Goal: Contribute content

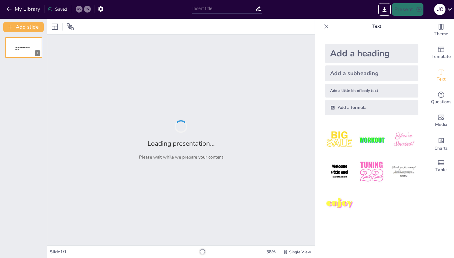
type input "Imported CBPR - Ch. 6.pptx"
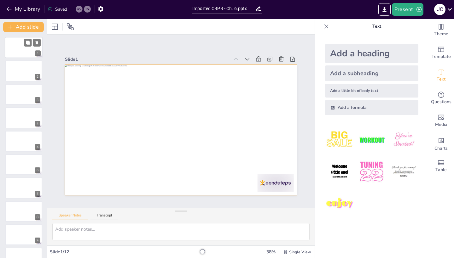
click at [23, 49] on div at bounding box center [24, 47] width 38 height 21
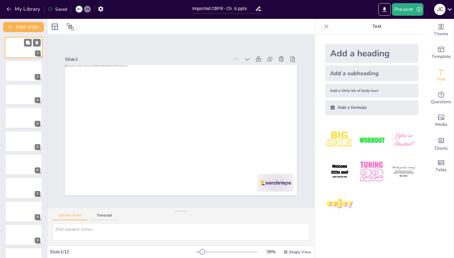
click at [23, 49] on div at bounding box center [24, 47] width 38 height 21
click at [15, 75] on div at bounding box center [24, 70] width 38 height 21
click at [329, 24] on icon at bounding box center [326, 26] width 6 height 6
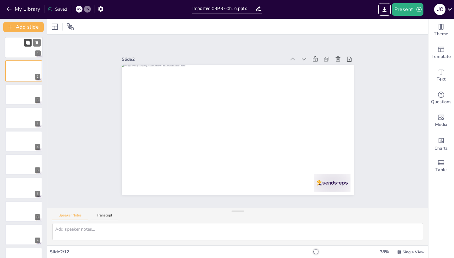
click at [27, 42] on icon at bounding box center [28, 43] width 4 height 4
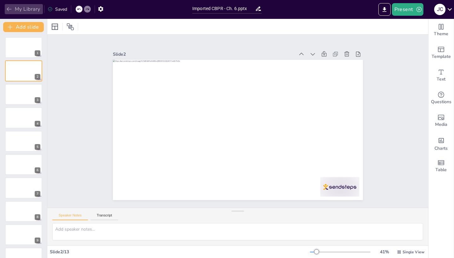
click at [5, 8] on button "My Library" at bounding box center [24, 9] width 38 height 10
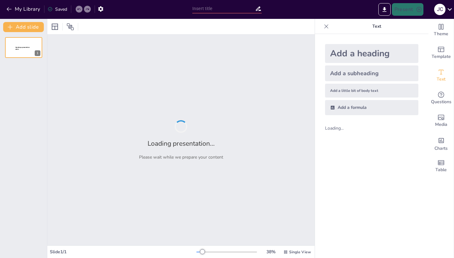
type input "Imported CBPR - Ch. 6.pptx"
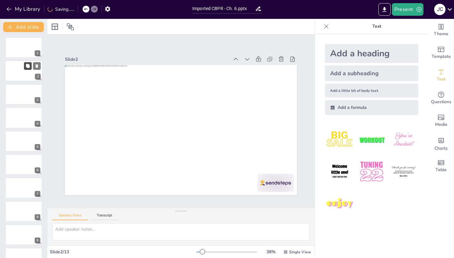
click at [25, 67] on button at bounding box center [28, 66] width 8 height 8
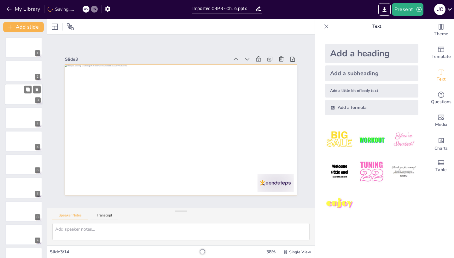
click at [22, 98] on div at bounding box center [24, 94] width 38 height 21
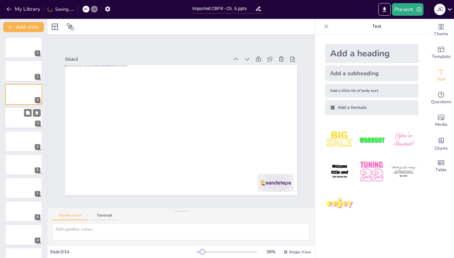
click at [28, 122] on div at bounding box center [24, 117] width 38 height 21
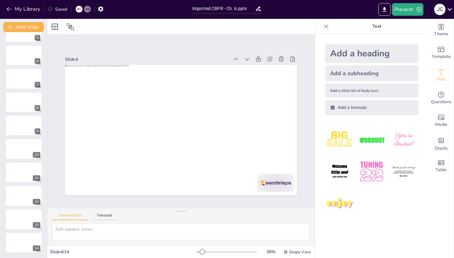
click at [26, 208] on div "1 2 3 4 5 6 7 8 9 10 11 12 13 14" at bounding box center [23, 90] width 47 height 325
click at [26, 222] on div at bounding box center [24, 219] width 38 height 21
click at [11, 8] on icon "button" at bounding box center [9, 9] width 6 height 6
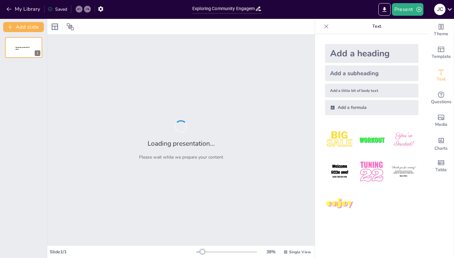
type input "Exploring Community Engagement: Participatory Research in Faith-Based Contexts"
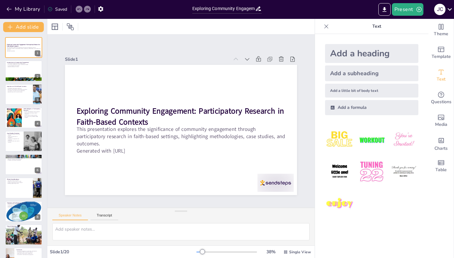
checkbox input "true"
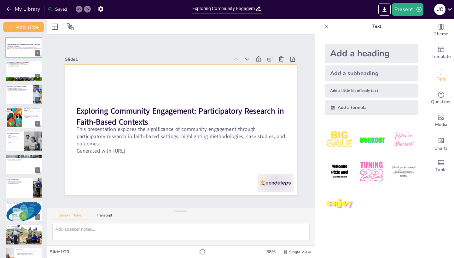
checkbox input "true"
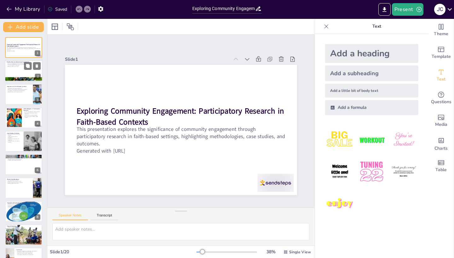
checkbox input "true"
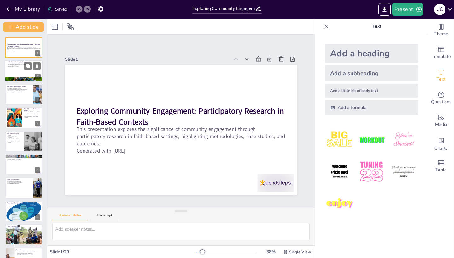
checkbox input "true"
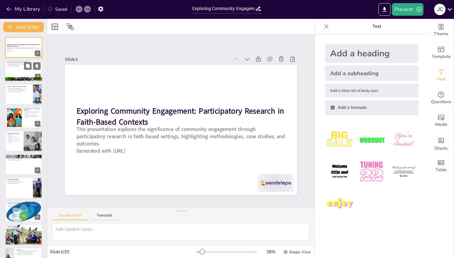
click at [28, 71] on div at bounding box center [24, 70] width 38 height 21
type textarea "Collaboration is at the heart of community engagement, as it allows researchers…"
checkbox input "true"
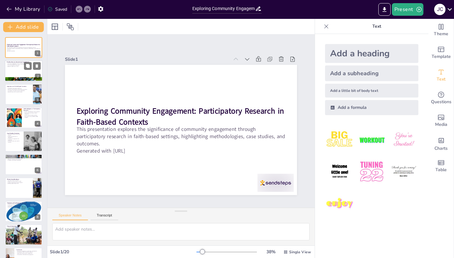
checkbox input "true"
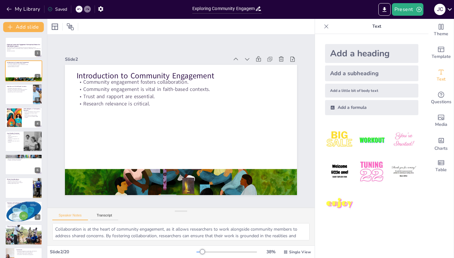
checkbox input "true"
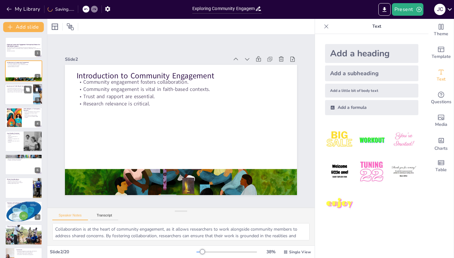
checkbox input "true"
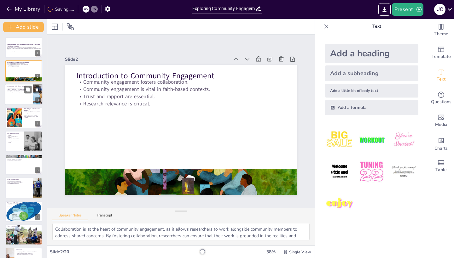
click at [27, 98] on div at bounding box center [24, 94] width 38 height 21
type textarea "Trust is a fundamental aspect of community engagement, and faith-based organiza…"
checkbox input "true"
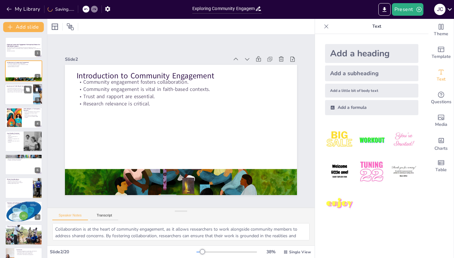
checkbox input "true"
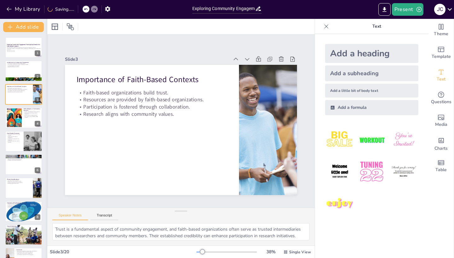
checkbox input "true"
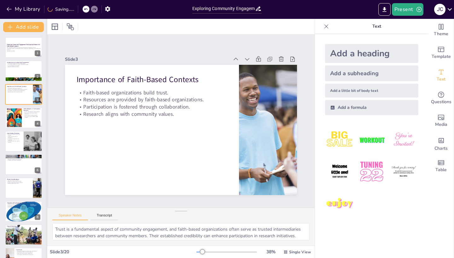
checkbox input "true"
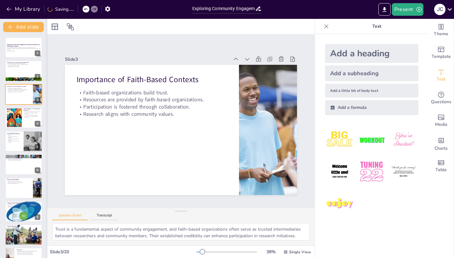
checkbox input "true"
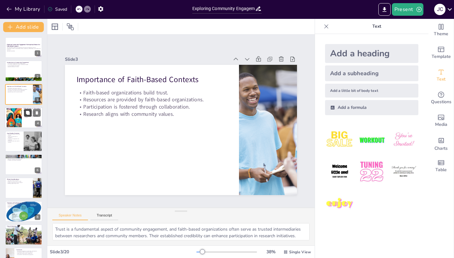
click at [27, 113] on icon at bounding box center [28, 113] width 4 height 4
type textarea "Employing a variety of methodologies allows researchers to gather a rich array …"
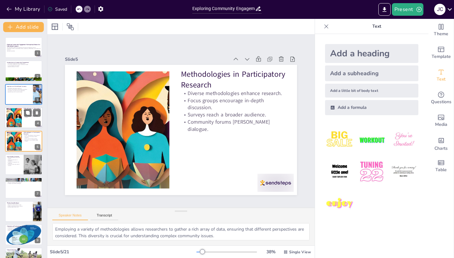
checkbox input "true"
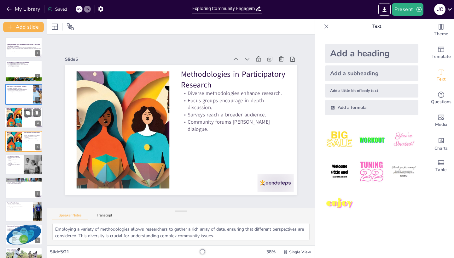
checkbox input "true"
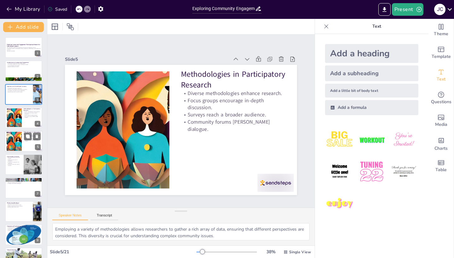
checkbox input "true"
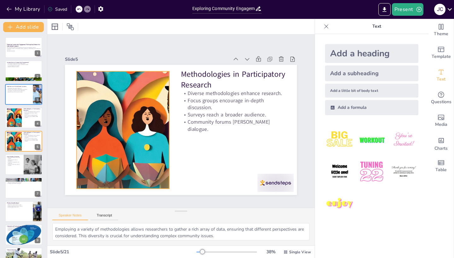
checkbox input "true"
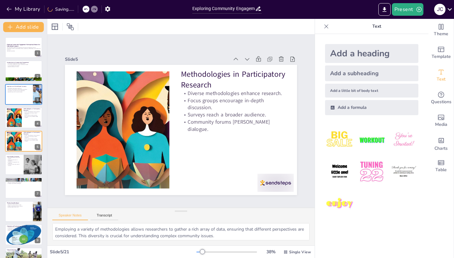
checkbox input "true"
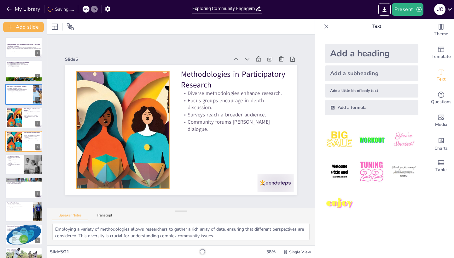
checkbox input "true"
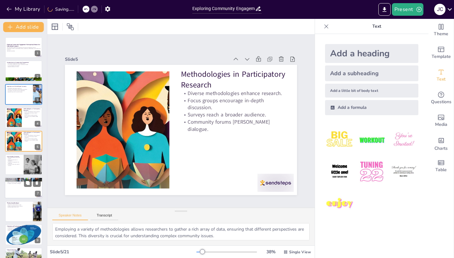
checkbox input "true"
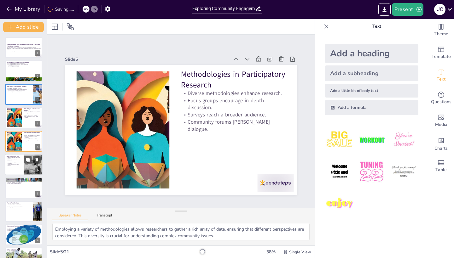
checkbox input "true"
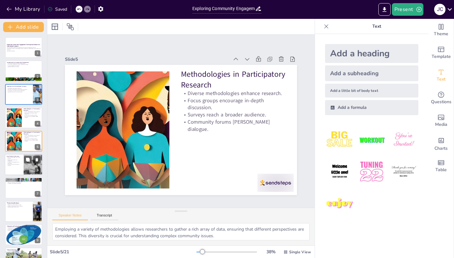
click at [22, 169] on div at bounding box center [24, 164] width 38 height 21
type textarea "Case studies provide practical insights into effective strategies for community…"
checkbox input "true"
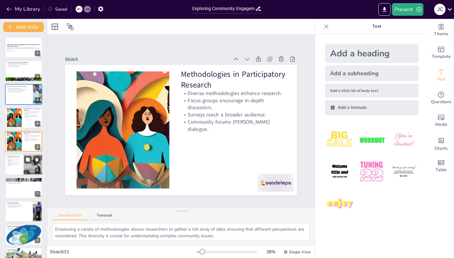
checkbox input "true"
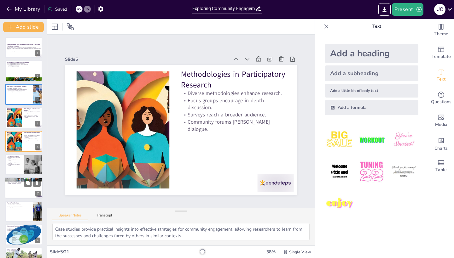
checkbox input "true"
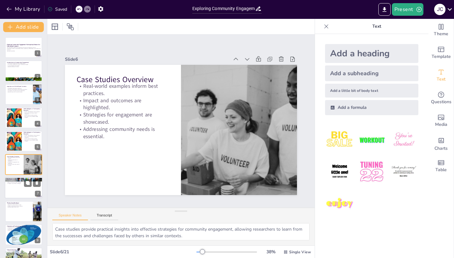
scroll to position [20, 0]
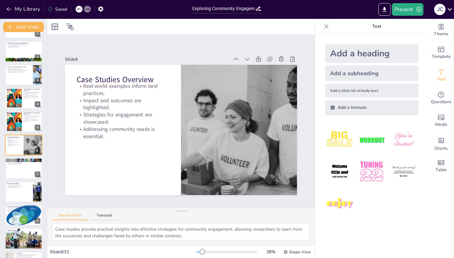
checkbox input "true"
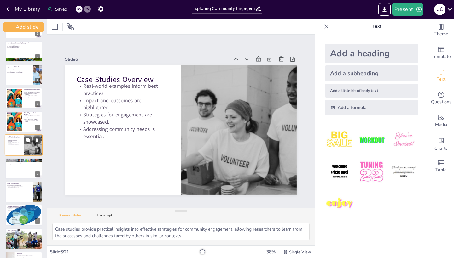
checkbox input "true"
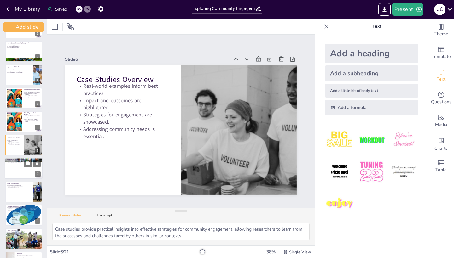
checkbox input "true"
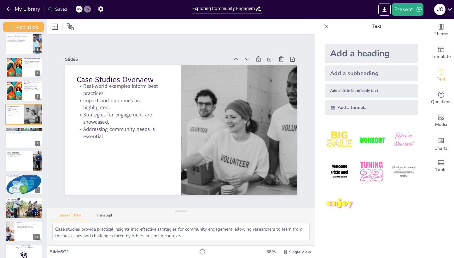
scroll to position [56, 0]
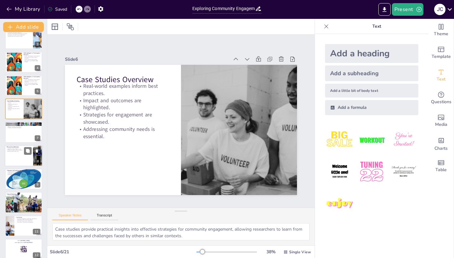
checkbox input "true"
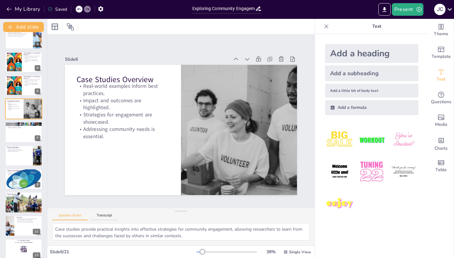
checkbox input "true"
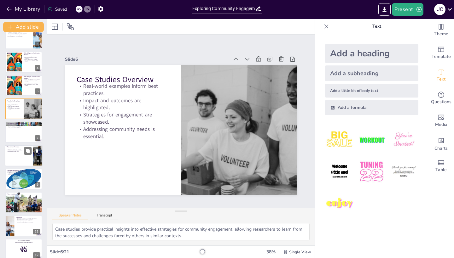
checkbox input "true"
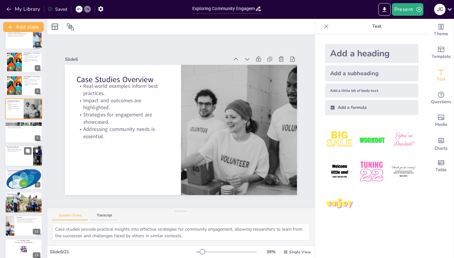
click at [24, 162] on div at bounding box center [24, 155] width 38 height 21
type textarea "Obtaining informed consent is a fundamental ethical requirement in research. Re…"
checkbox input "true"
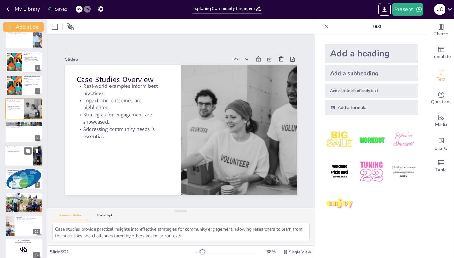
checkbox input "true"
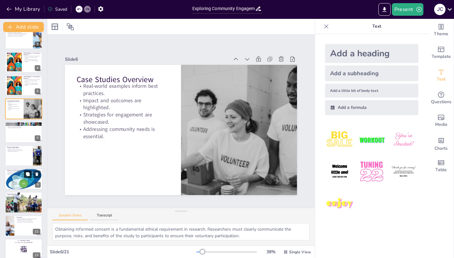
checkbox input "true"
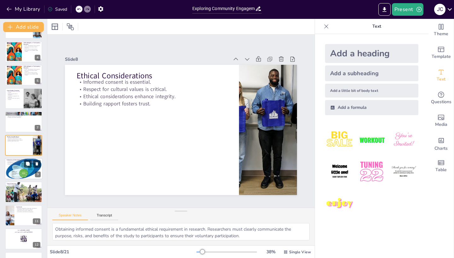
checkbox input "true"
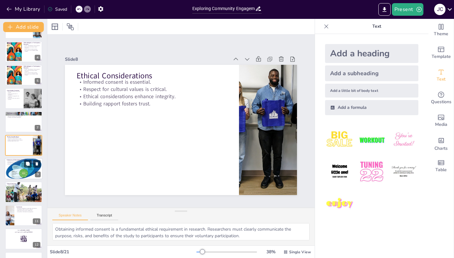
click at [24, 169] on div at bounding box center [24, 168] width 38 height 21
type textarea "Enhancing community well-being is one of the primary goals of participatory res…"
checkbox input "true"
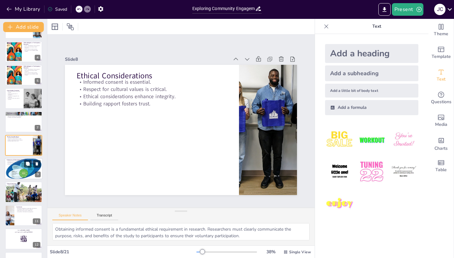
checkbox input "true"
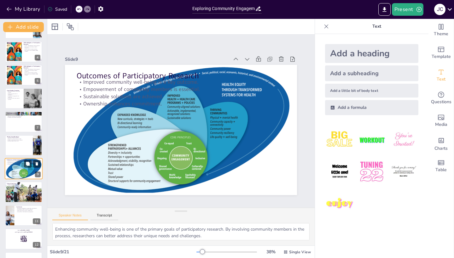
scroll to position [90, 0]
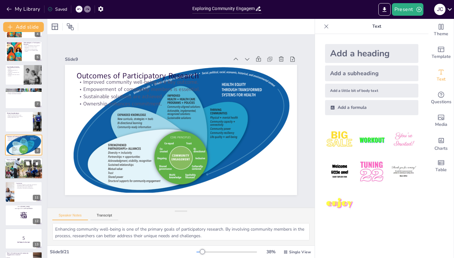
checkbox input "true"
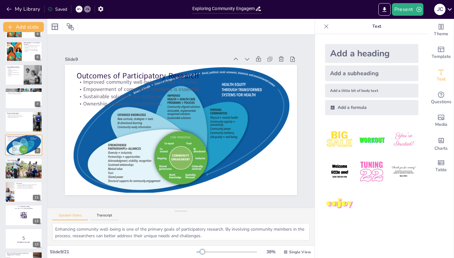
checkbox input "true"
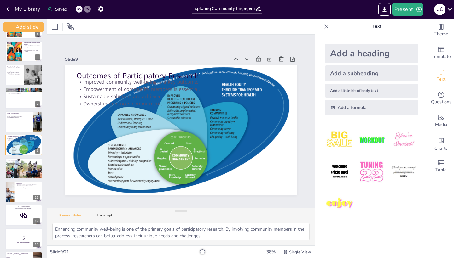
checkbox input "true"
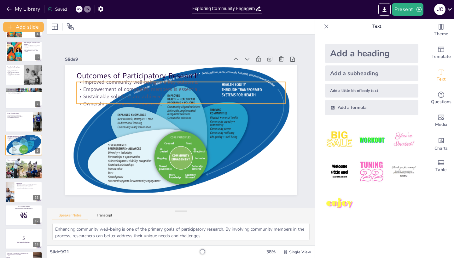
checkbox input "true"
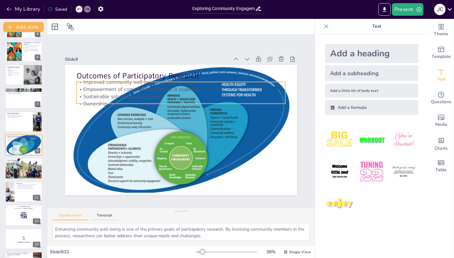
checkbox input "true"
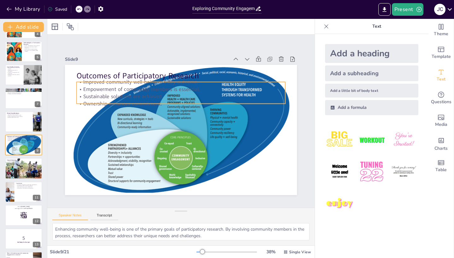
checkbox input "true"
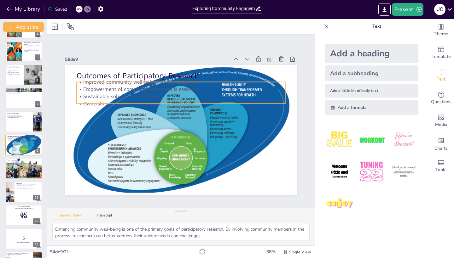
checkbox input "true"
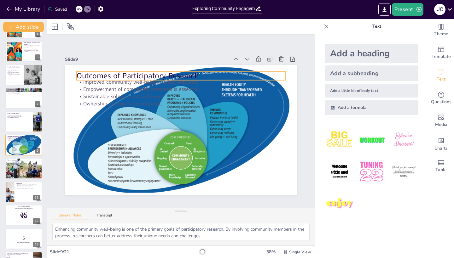
checkbox input "true"
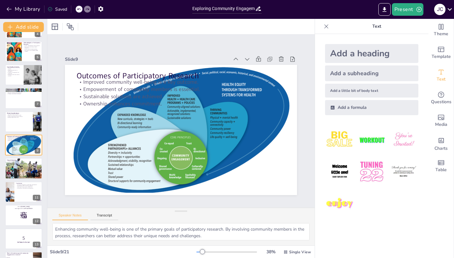
click at [323, 26] on icon at bounding box center [326, 26] width 6 height 6
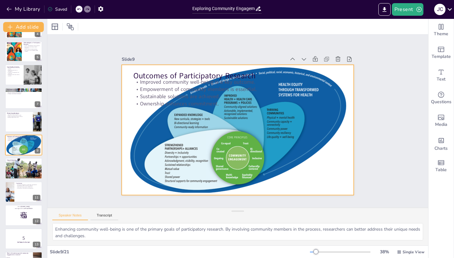
click at [297, 132] on div at bounding box center [246, 123] width 176 height 254
click at [304, 130] on div at bounding box center [236, 130] width 254 height 176
click at [275, 60] on icon at bounding box center [279, 64] width 8 height 8
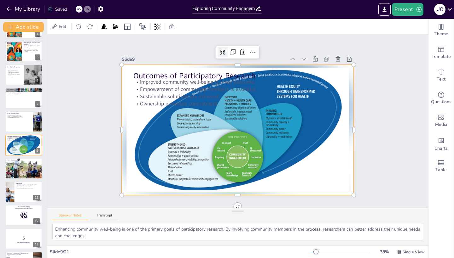
click at [210, 126] on div at bounding box center [233, 130] width 265 height 214
click at [235, 127] on div at bounding box center [233, 128] width 266 height 229
click at [238, 52] on div at bounding box center [244, 51] width 13 height 13
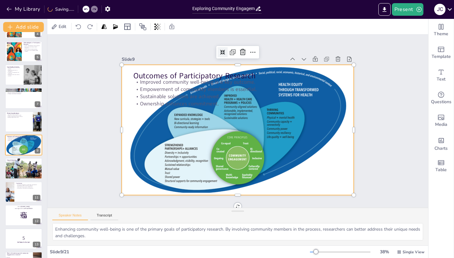
click at [238, 52] on div at bounding box center [244, 51] width 13 height 13
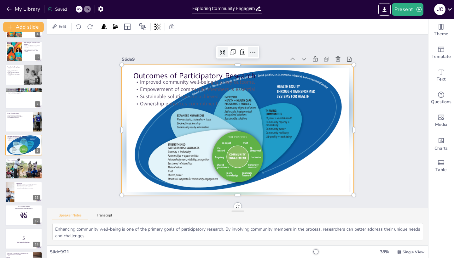
click at [301, 139] on icon at bounding box center [305, 143] width 8 height 8
click at [267, 177] on icon at bounding box center [272, 182] width 11 height 11
click at [278, 48] on div "Slide 1 Exploring Community Engagement: Participatory Research in Faith-Based C…" at bounding box center [237, 121] width 244 height 275
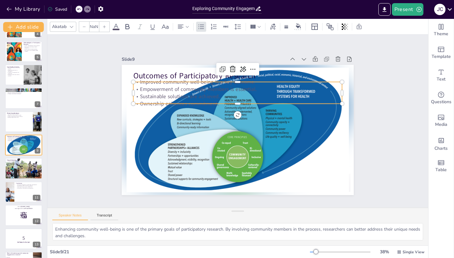
click at [199, 94] on p "Empowerment of community members is essential." at bounding box center [221, 149] width 184 height 111
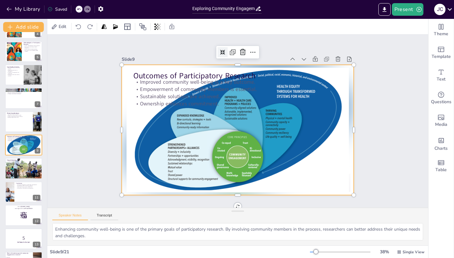
click at [257, 138] on div at bounding box center [233, 128] width 266 height 229
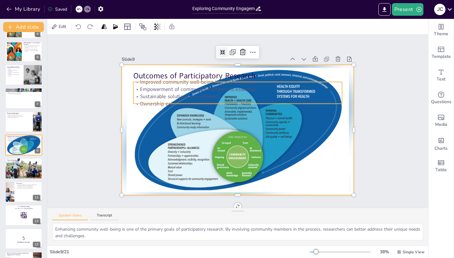
click at [182, 89] on p "Empowerment of community members is essential." at bounding box center [256, 95] width 173 height 129
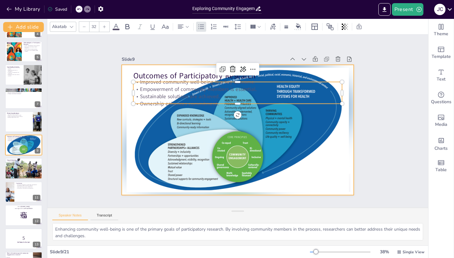
click at [341, 137] on div at bounding box center [236, 130] width 254 height 176
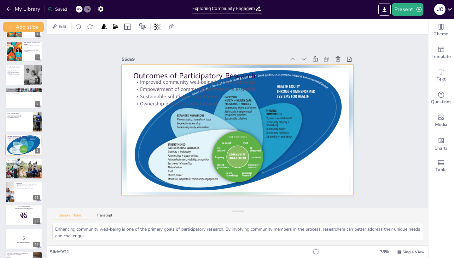
click at [326, 132] on div at bounding box center [232, 129] width 264 height 242
click at [325, 133] on div at bounding box center [230, 126] width 229 height 266
click at [327, 120] on div at bounding box center [229, 118] width 196 height 261
click at [330, 127] on div at bounding box center [236, 113] width 254 height 176
click at [243, 196] on div at bounding box center [303, 159] width 120 height 203
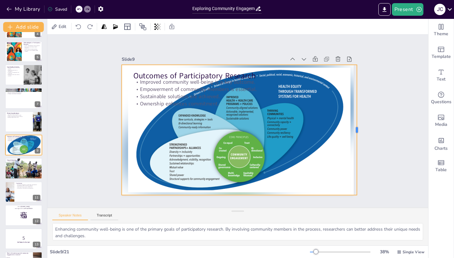
drag, startPoint x: 354, startPoint y: 128, endPoint x: 357, endPoint y: 119, distance: 9.7
click at [346, 31] on div at bounding box center [283, 8] width 126 height 45
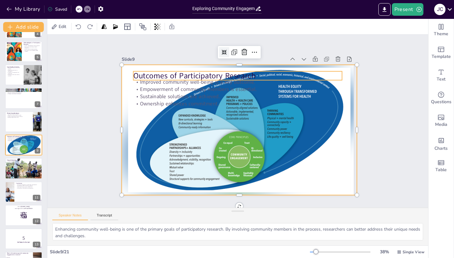
click at [243, 76] on p "Outcomes of Participatory Research" at bounding box center [280, 135] width 75 height 202
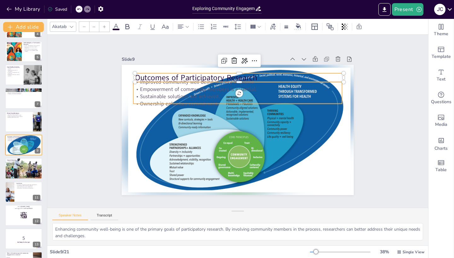
click at [194, 116] on p "Empowerment of community members is essential." at bounding box center [227, 152] width 201 height 72
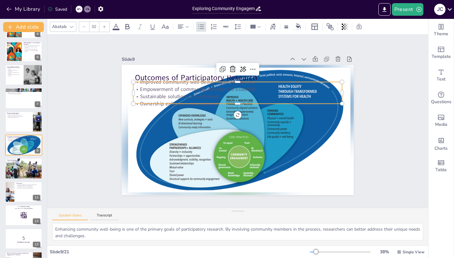
click at [216, 83] on p "Improved community well-being is a key outcome." at bounding box center [271, 141] width 111 height 184
click at [20, 157] on div at bounding box center [24, 168] width 38 height 23
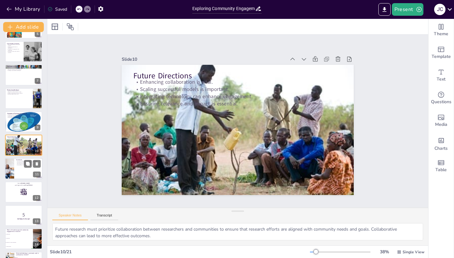
click at [10, 172] on div at bounding box center [9, 168] width 40 height 21
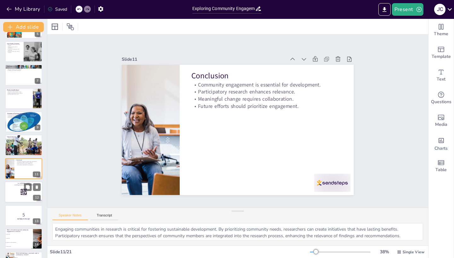
scroll to position [136, 0]
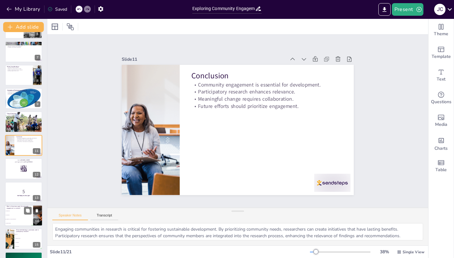
click at [20, 215] on span "To build trust" at bounding box center [19, 215] width 27 height 1
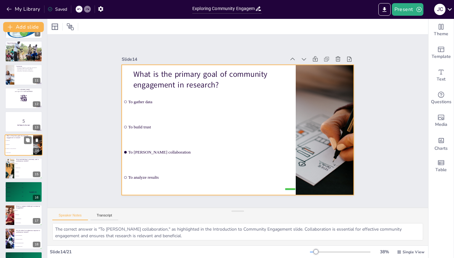
scroll to position [0, 0]
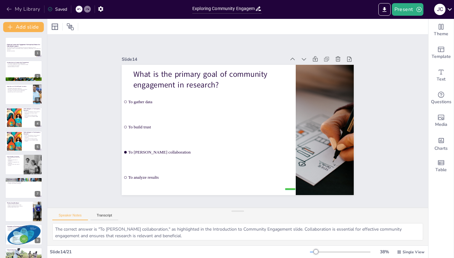
click at [13, 9] on button "My Library" at bounding box center [24, 9] width 38 height 10
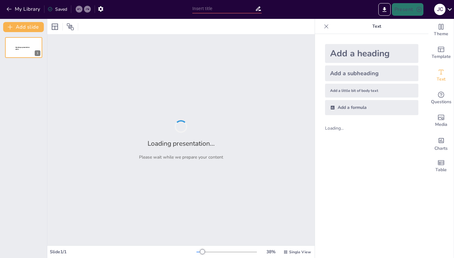
type input "Imported CBPR - Ch. 6.pptx"
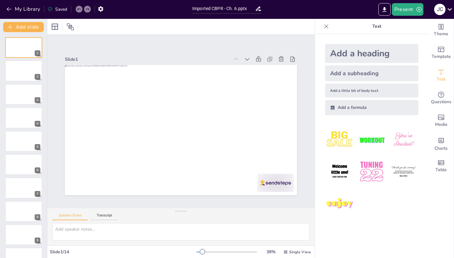
click at [326, 25] on icon at bounding box center [326, 26] width 6 height 6
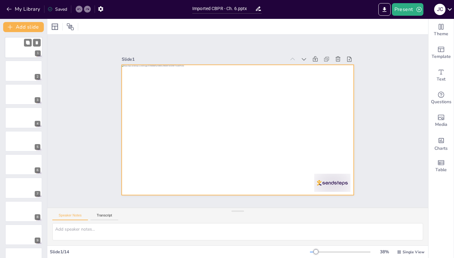
click at [24, 51] on div at bounding box center [24, 47] width 38 height 21
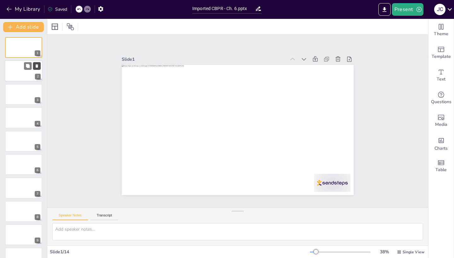
click at [34, 69] on button at bounding box center [37, 66] width 8 height 8
click at [22, 75] on div at bounding box center [24, 70] width 38 height 21
click at [21, 41] on div at bounding box center [24, 47] width 38 height 21
click at [16, 51] on div at bounding box center [24, 47] width 38 height 21
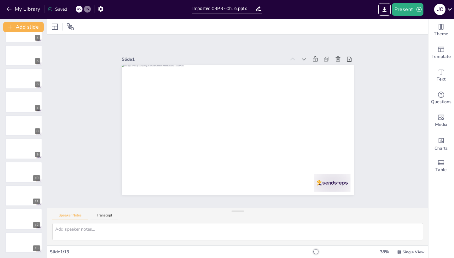
scroll to position [86, 0]
